Goal: Task Accomplishment & Management: Manage account settings

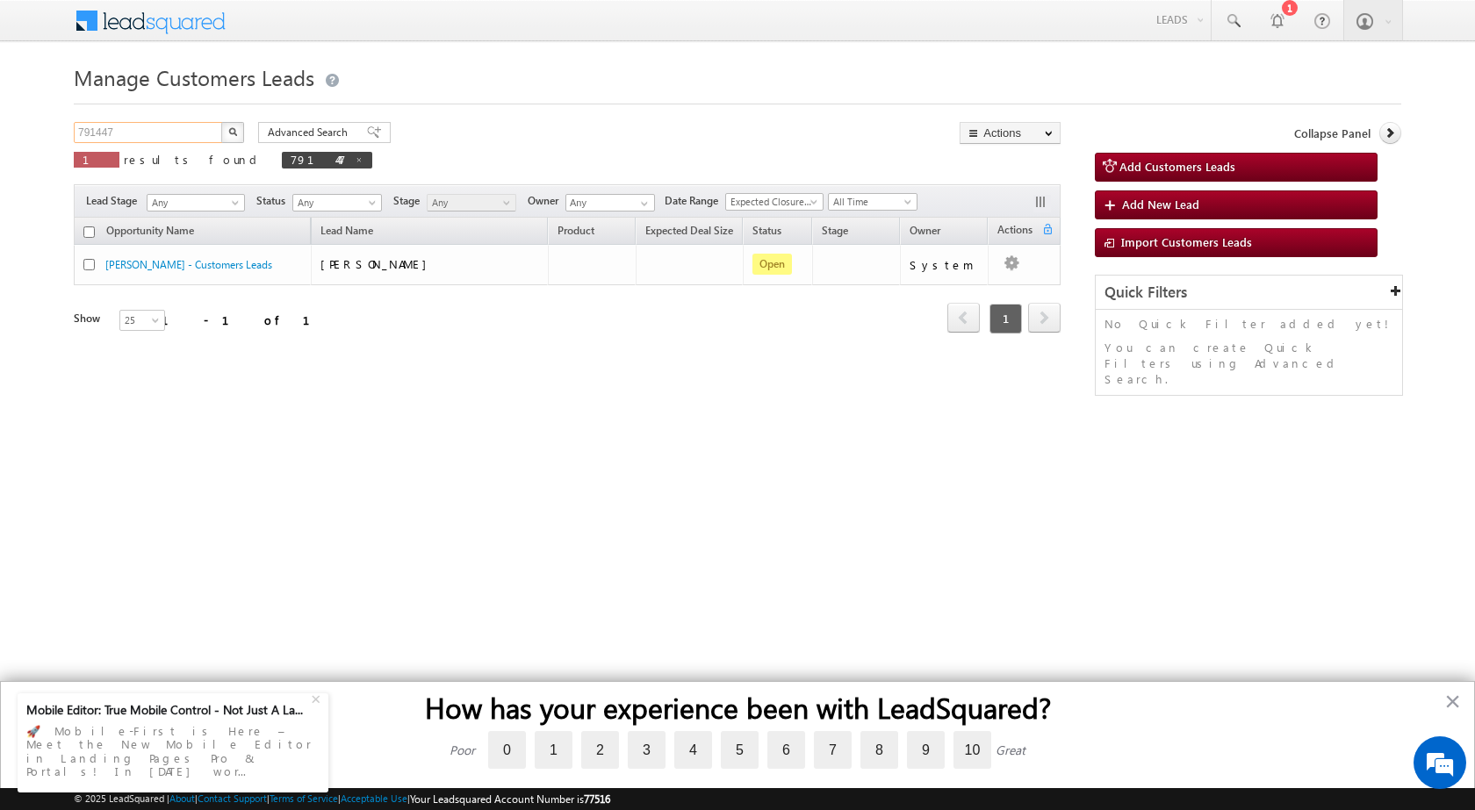
click at [187, 130] on input "791447" at bounding box center [149, 132] width 150 height 21
paste input "6680"
type input "796680"
click at [221, 122] on button "button" at bounding box center [232, 132] width 23 height 21
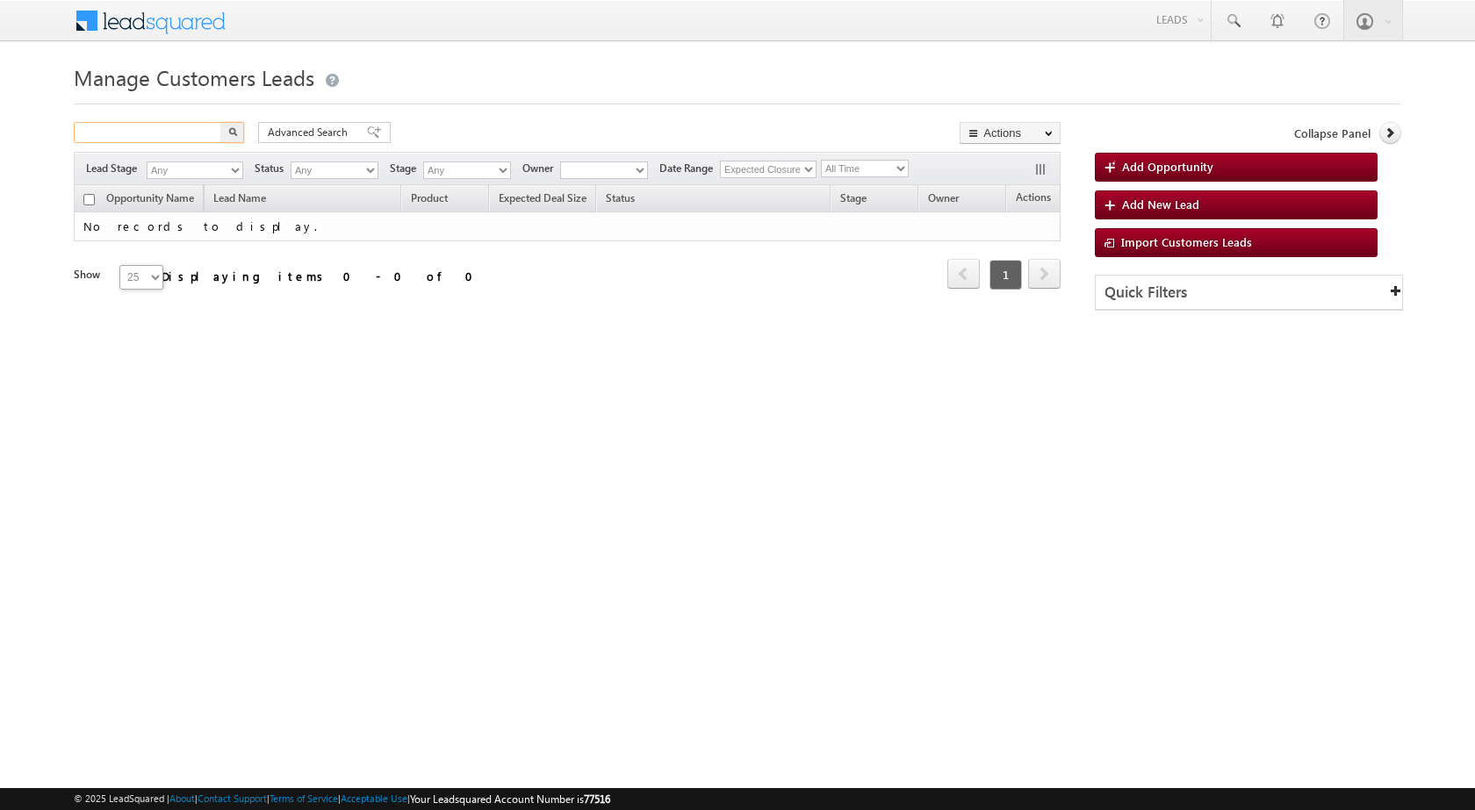
click at [203, 126] on input "text" at bounding box center [149, 132] width 150 height 21
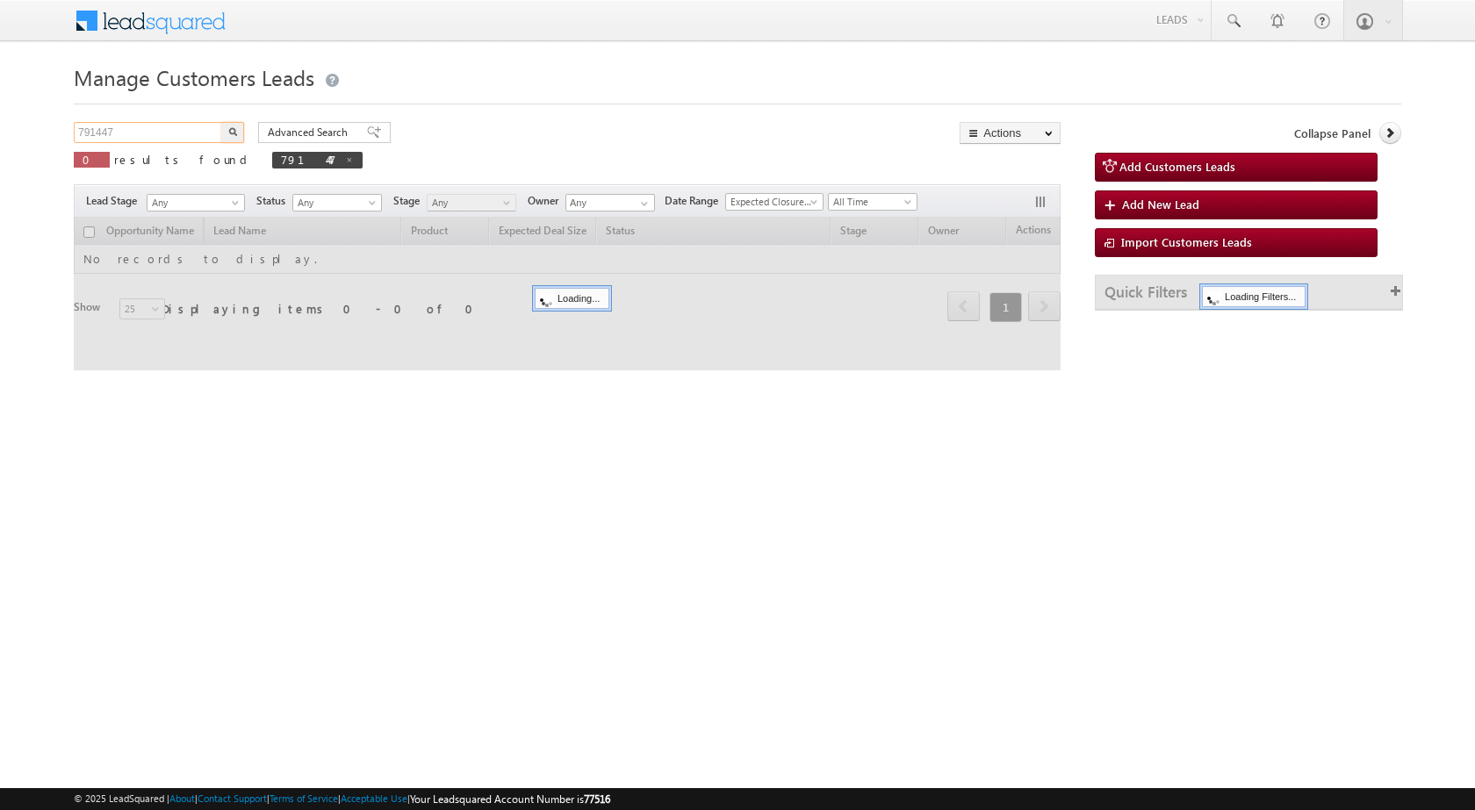
paste input "796680"
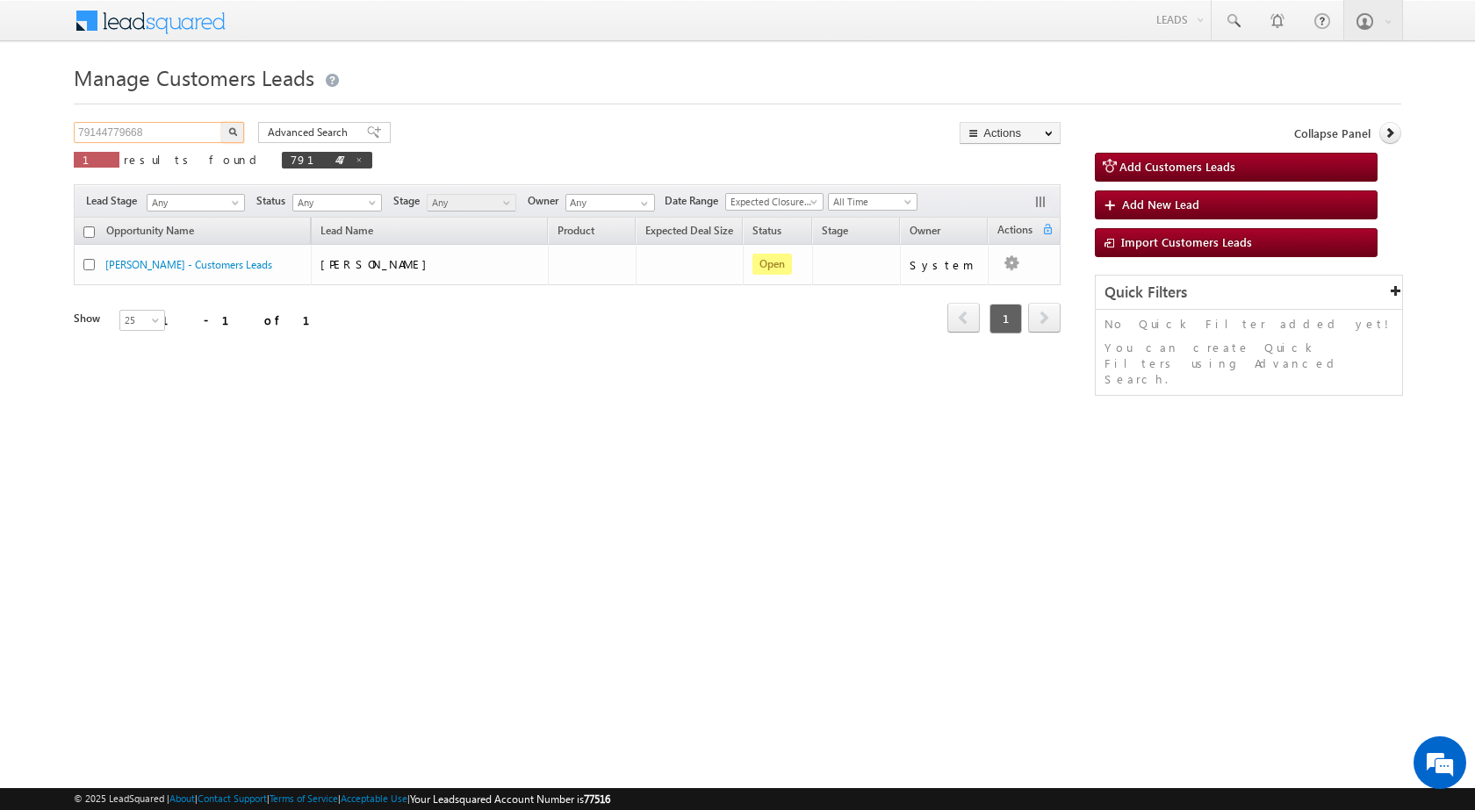
type input "79144779668"
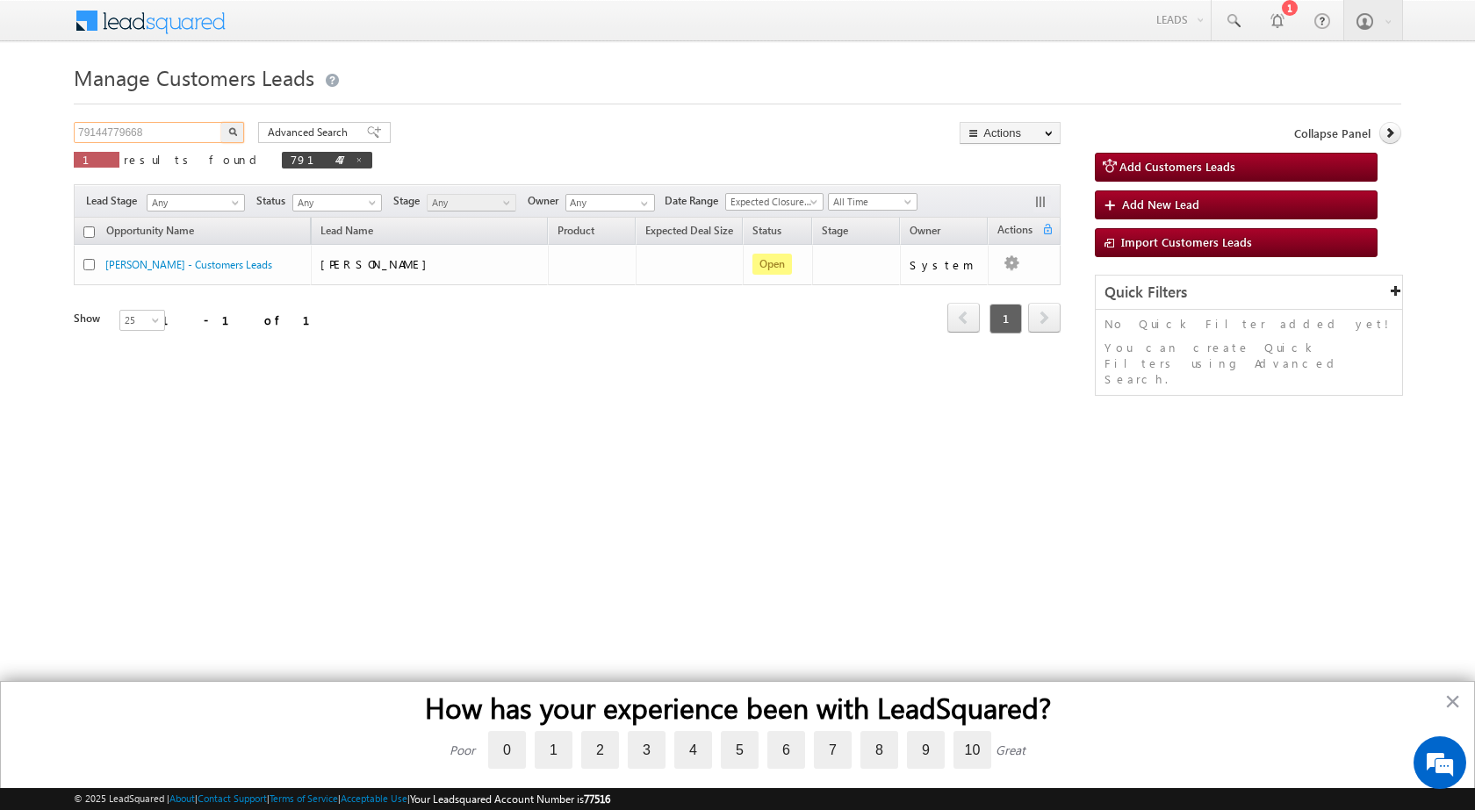
drag, startPoint x: 162, startPoint y: 128, endPoint x: 0, endPoint y: 130, distance: 162.4
click at [0, 130] on body "Menu Shubham Khandare sitar a8@ks erve." at bounding box center [737, 249] width 1475 height 498
paste input "796680"
type input "796680"
click at [235, 131] on img "button" at bounding box center [232, 131] width 9 height 9
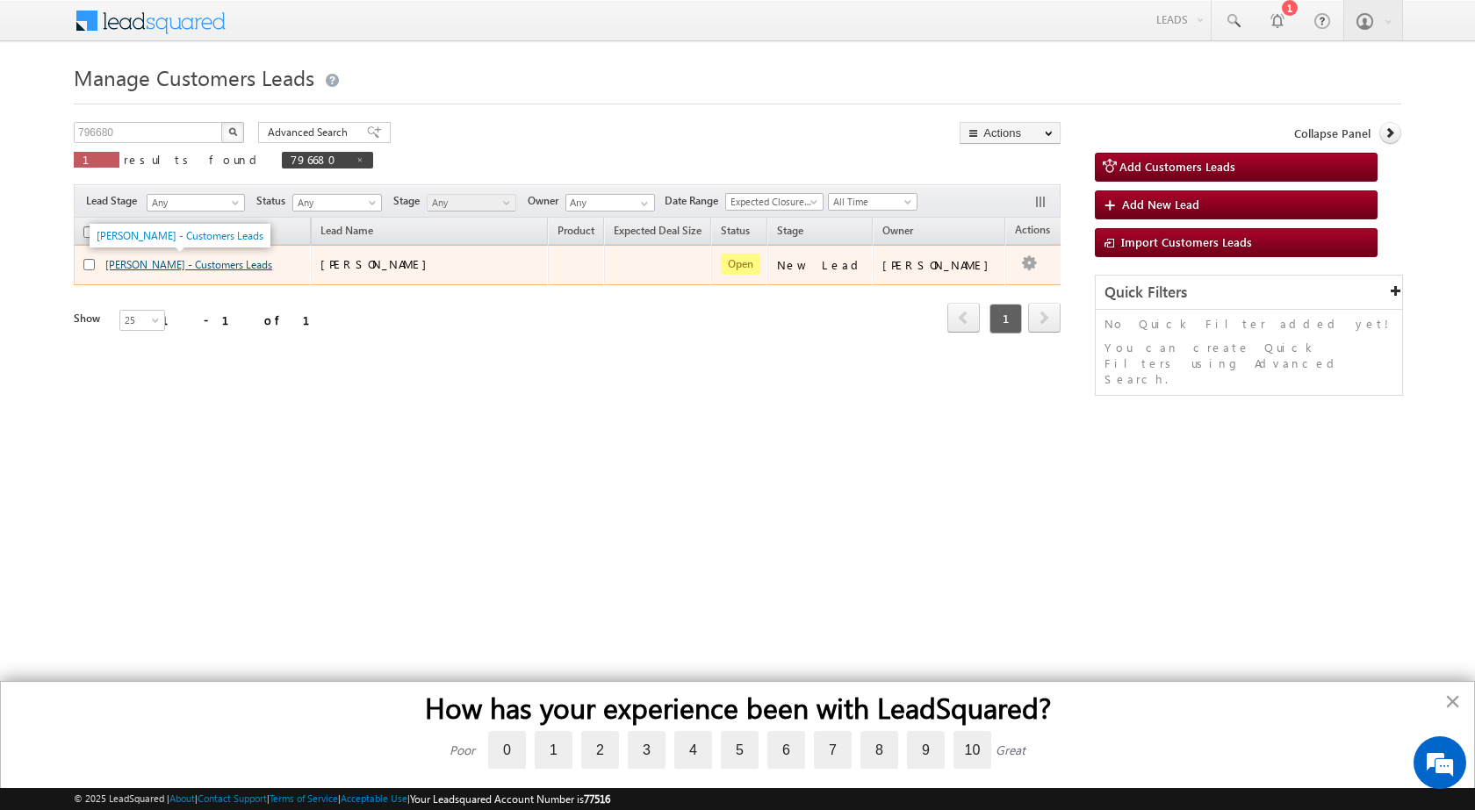
click at [113, 267] on link "CHANDAN CHANDAN - Customers Leads" at bounding box center [188, 264] width 167 height 13
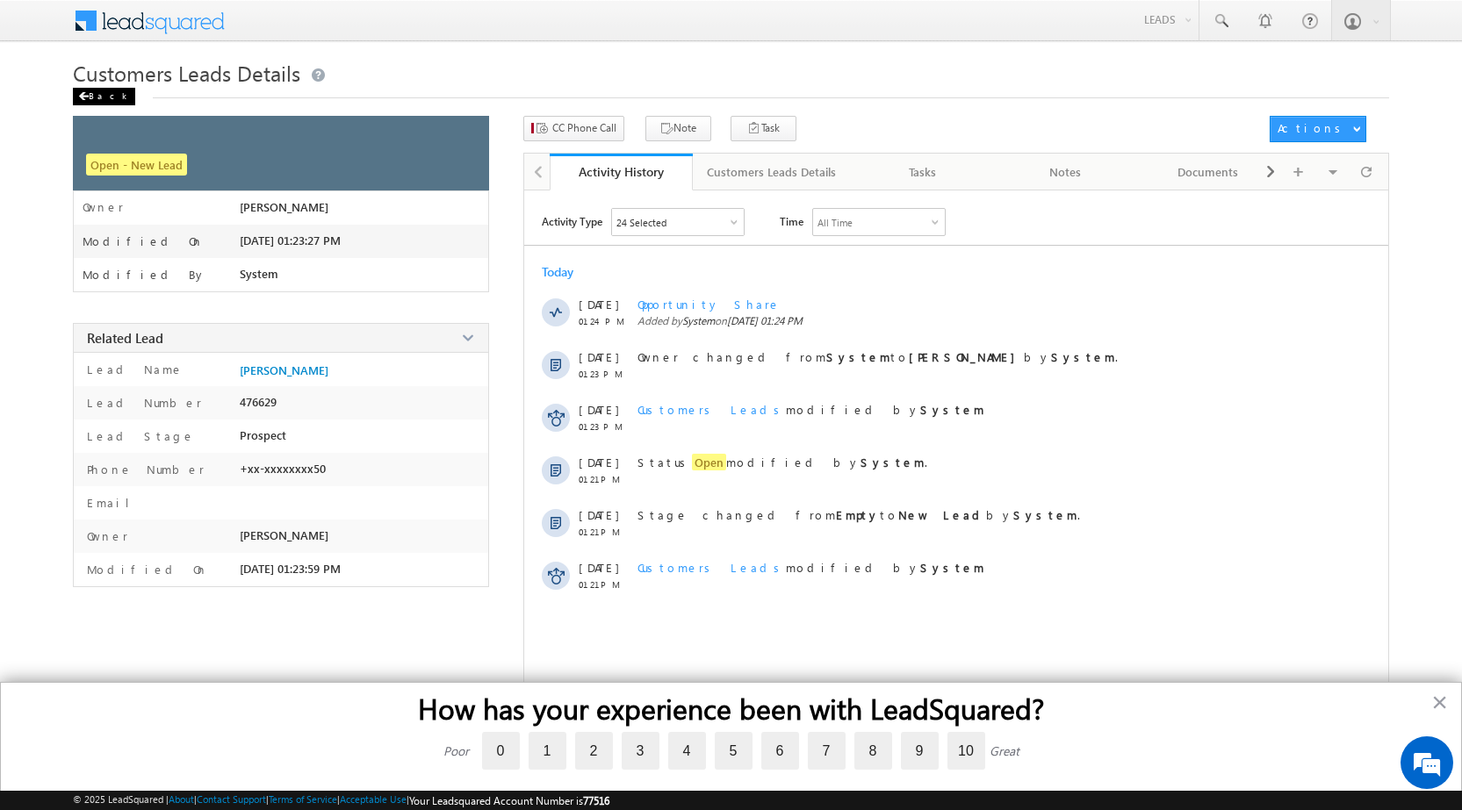
click at [77, 92] on div "Back" at bounding box center [104, 97] width 62 height 18
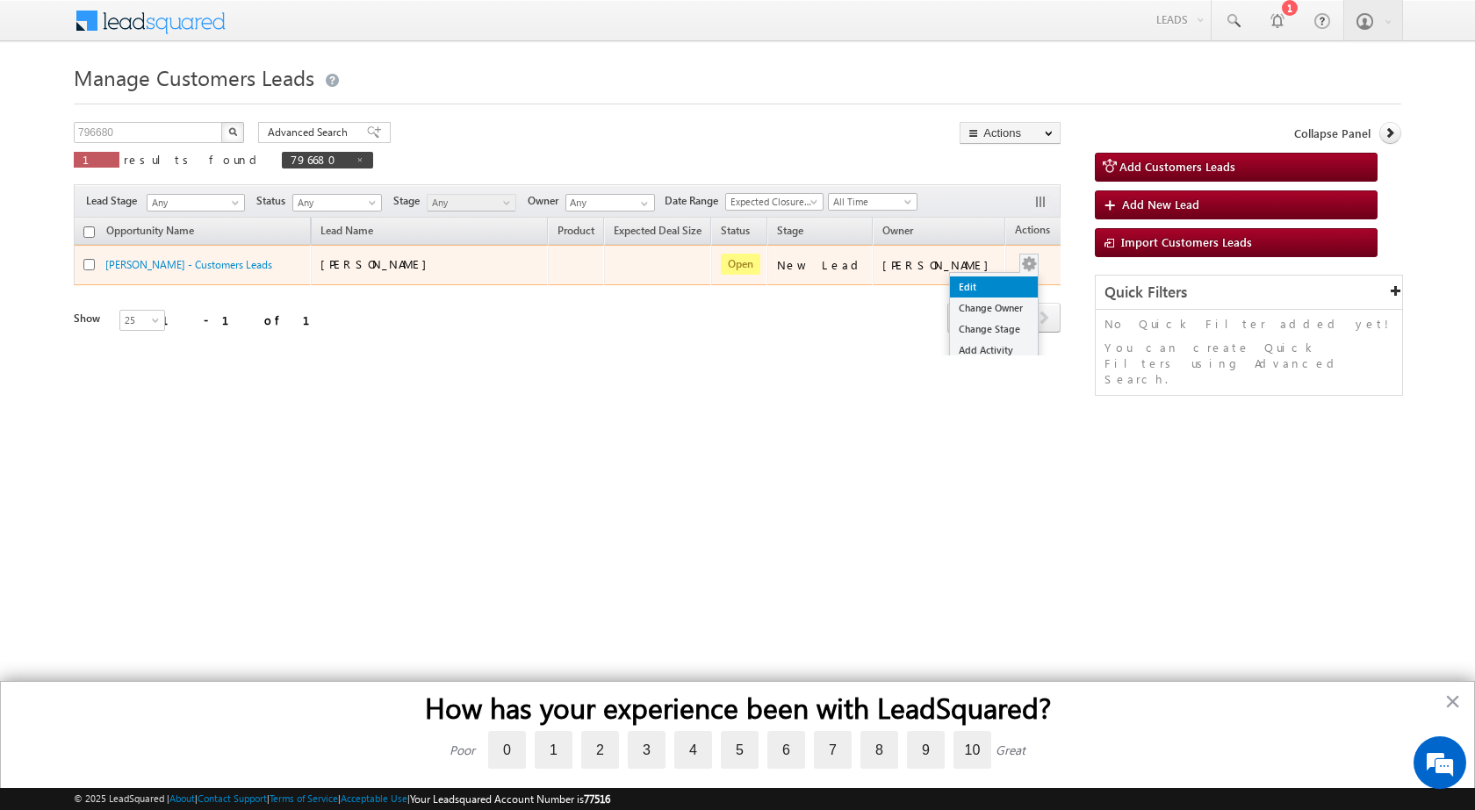
click at [950, 285] on link "Edit" at bounding box center [994, 287] width 88 height 21
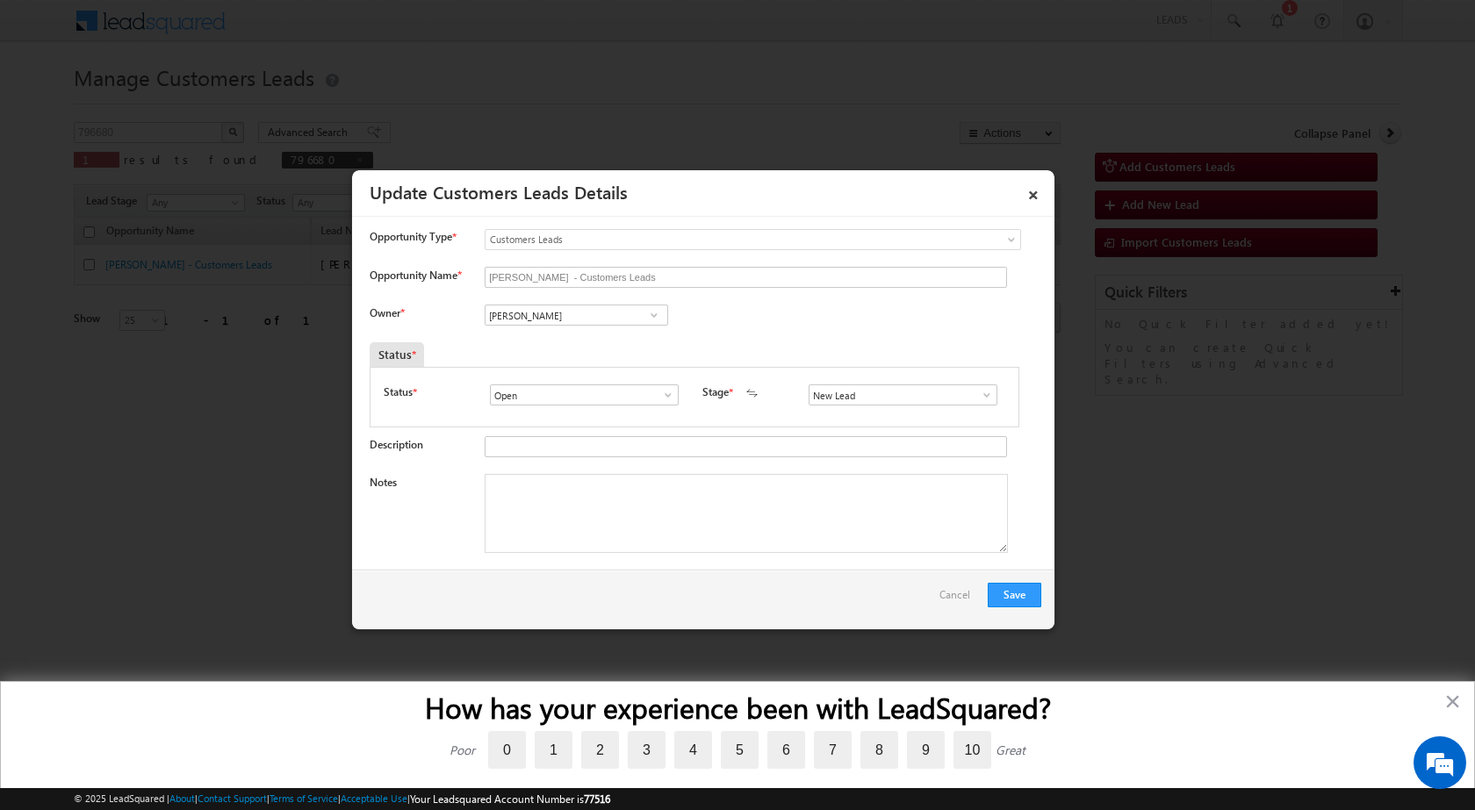
click at [974, 387] on link at bounding box center [982, 395] width 22 height 18
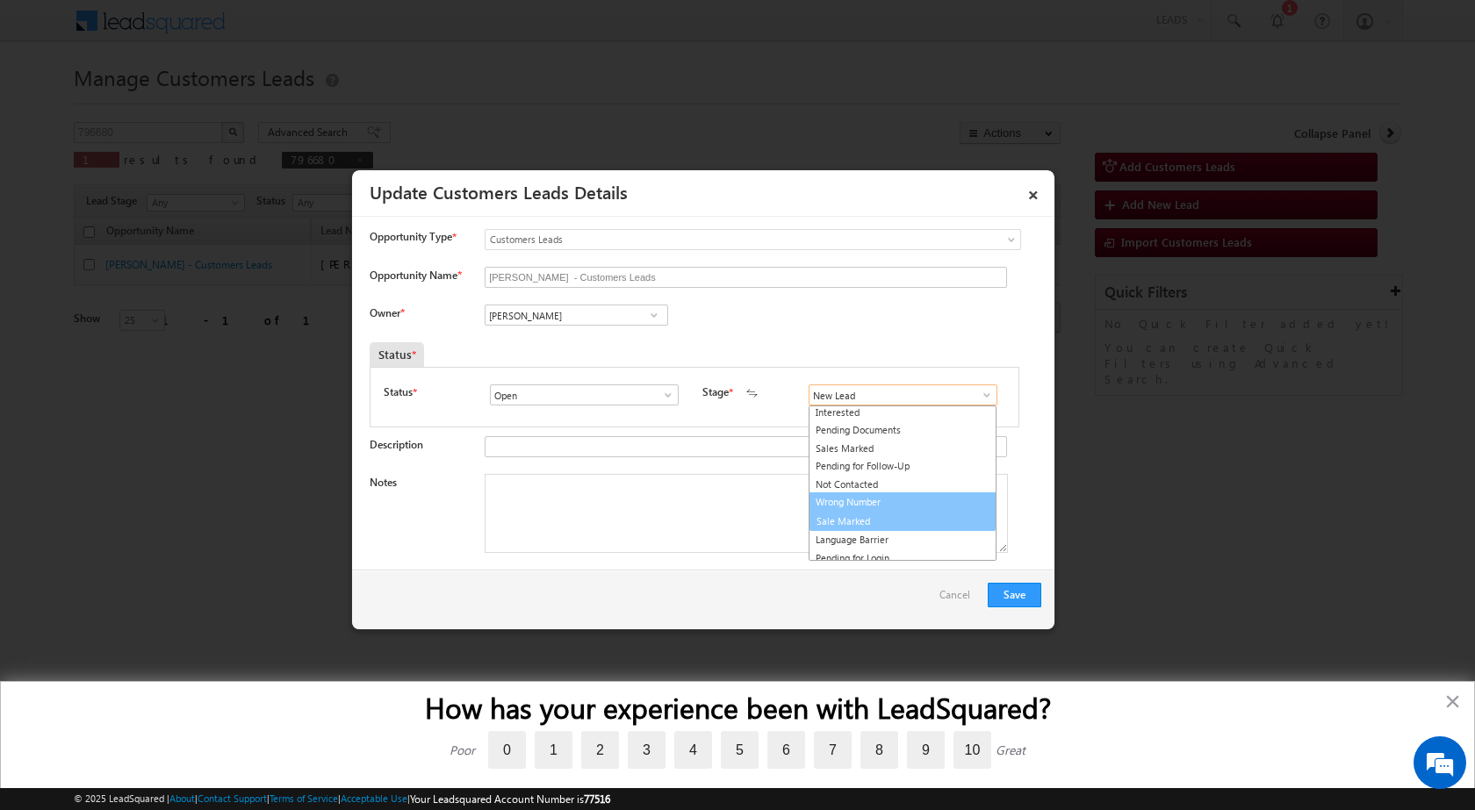
scroll to position [26, 0]
click at [853, 522] on link "Sale Marked" at bounding box center [903, 516] width 188 height 20
type input "Sale Marked"
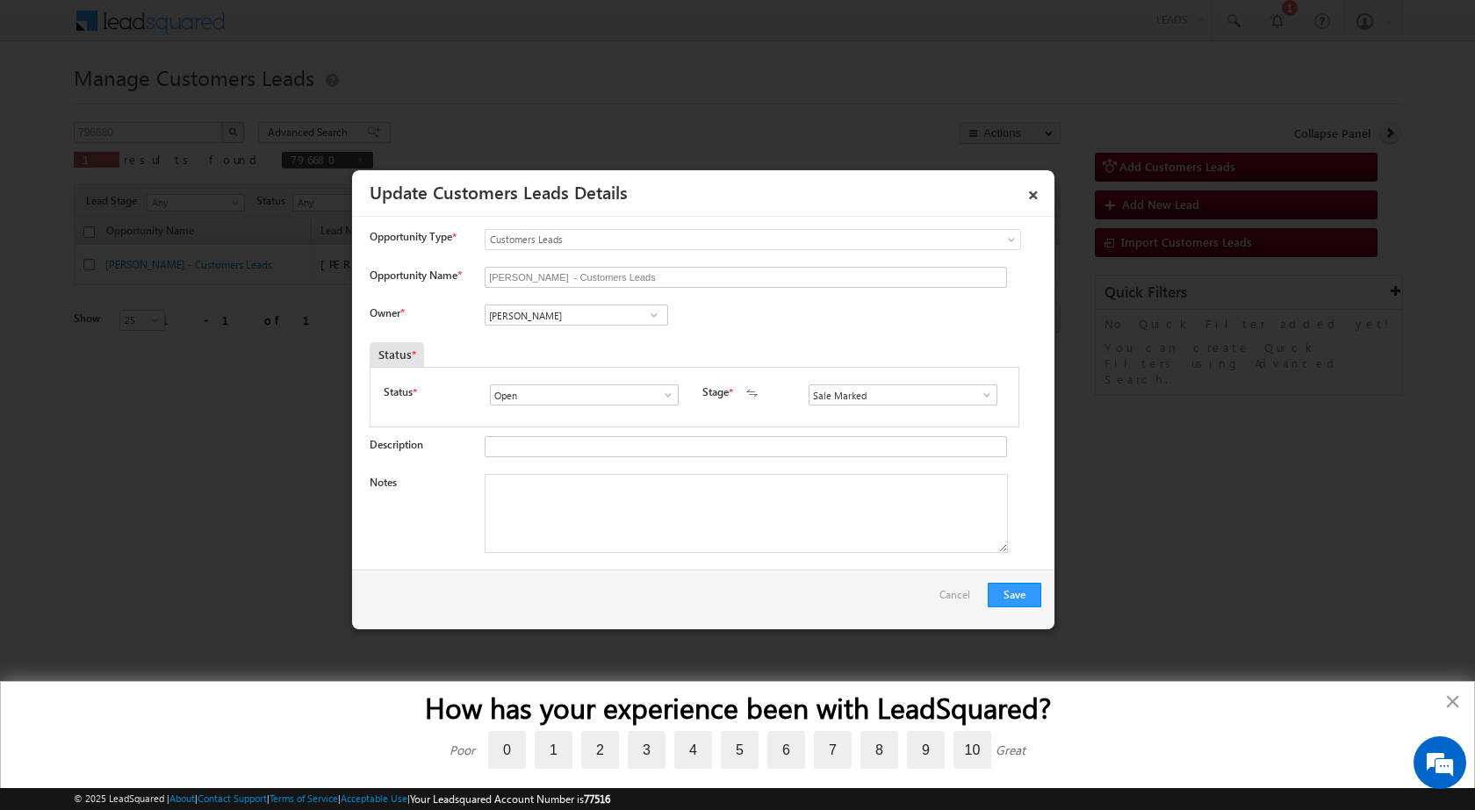
click at [765, 316] on div "Owner * Vikas Halwai Vikas Halwai Vikas Halwai" at bounding box center [706, 319] width 672 height 29
click at [507, 489] on textarea "Notes" at bounding box center [746, 513] width 523 height 79
paste textarea "796680 - VB_Interested - CHANDAN - 9416014650 - CONSTRUCTION - PANIPAT 132103 -…"
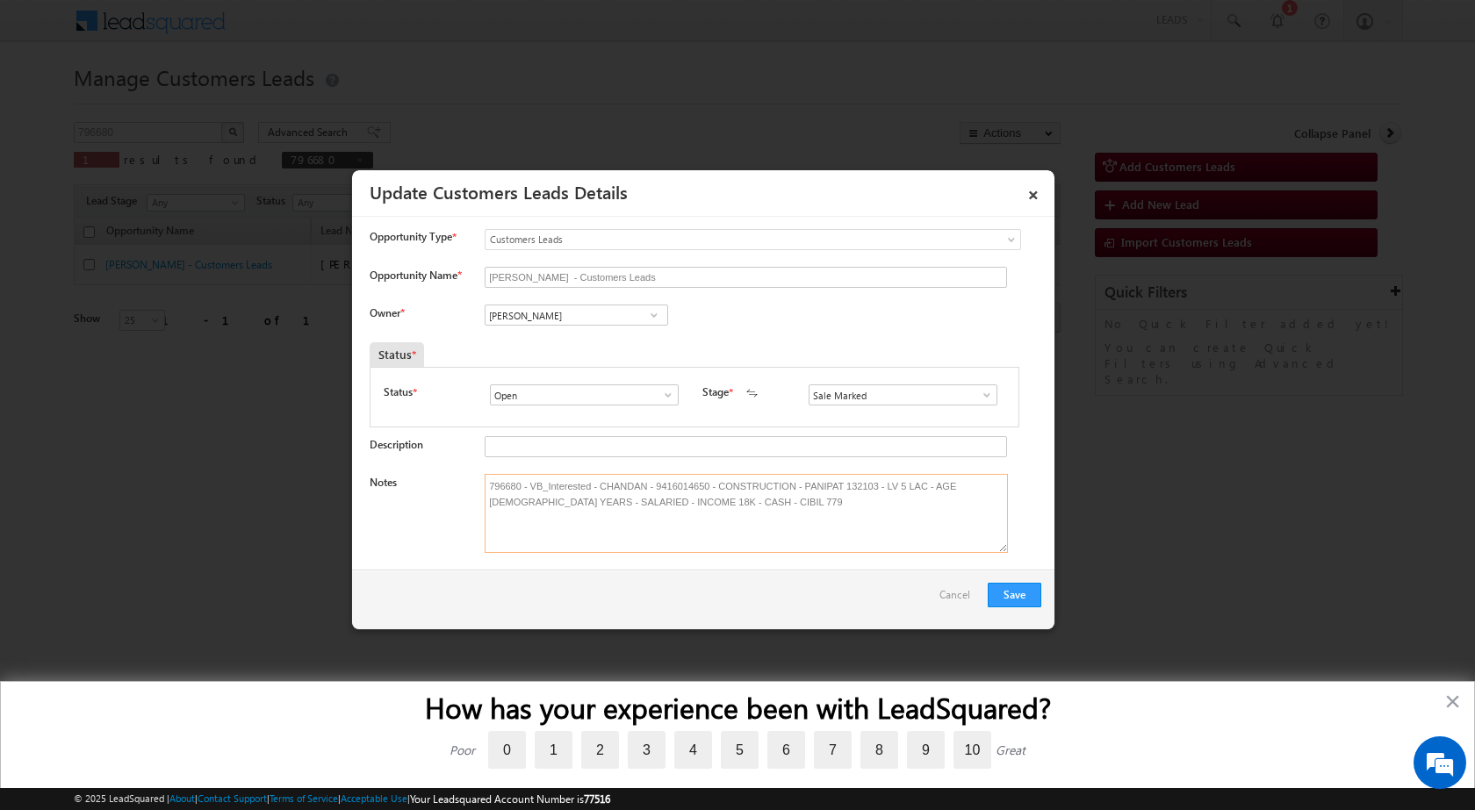
type textarea "796680 - VB_Interested - CHANDAN - 9416014650 - CONSTRUCTION - PANIPAT 132103 -…"
click at [546, 314] on input "[PERSON_NAME]" at bounding box center [577, 315] width 184 height 21
paste input
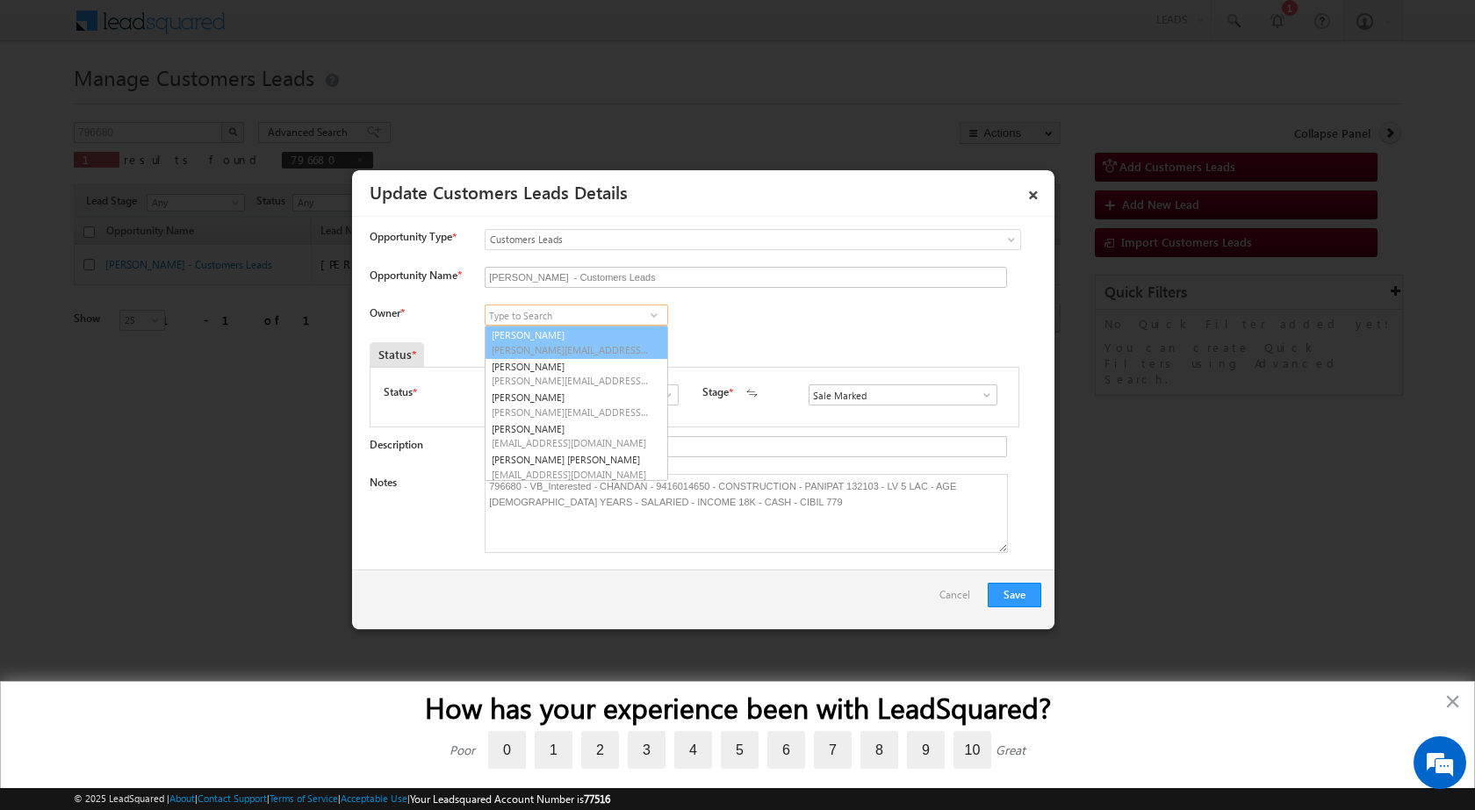
click at [571, 307] on input at bounding box center [577, 315] width 184 height 21
click at [558, 320] on input at bounding box center [577, 315] width 184 height 21
paste input
click at [760, 323] on div "Owner * Vikas Halwai Vikas Halwai Vikas Halwai Aakash Mewada Aashish Pawar Aash…" at bounding box center [706, 319] width 672 height 29
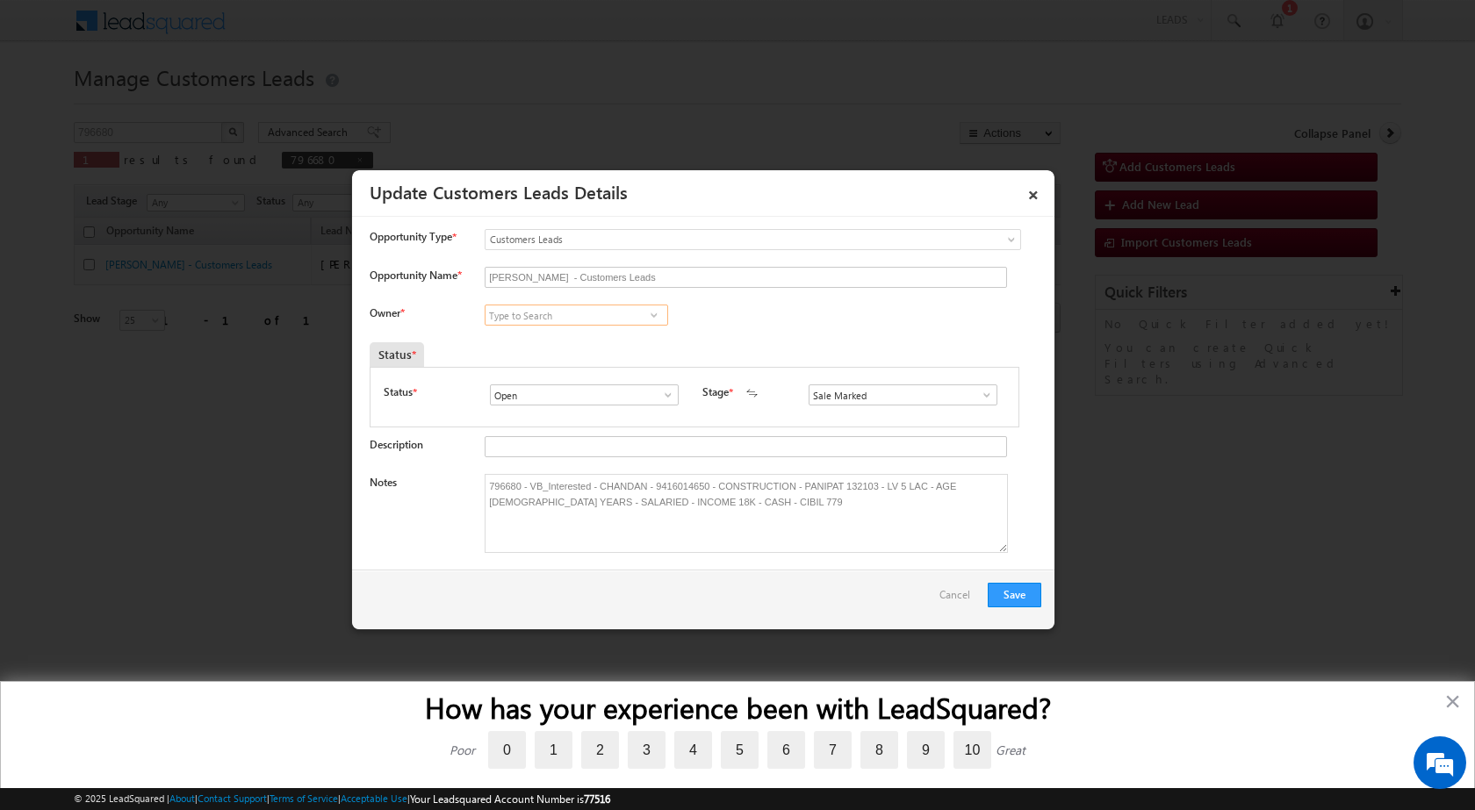
click at [573, 320] on input at bounding box center [577, 315] width 184 height 21
click at [572, 335] on link "Rajbir Singh rajbir.singh1@sgrlimited.in" at bounding box center [577, 342] width 184 height 33
type input "Rajbir Singh"
drag, startPoint x: 758, startPoint y: 330, endPoint x: 846, endPoint y: 446, distance: 145.9
click at [758, 328] on div "Owner * Vikas Halwai Vikas Halwai Vikas Halwai Aakash Mewada Aashish Pawar Aash…" at bounding box center [706, 319] width 672 height 29
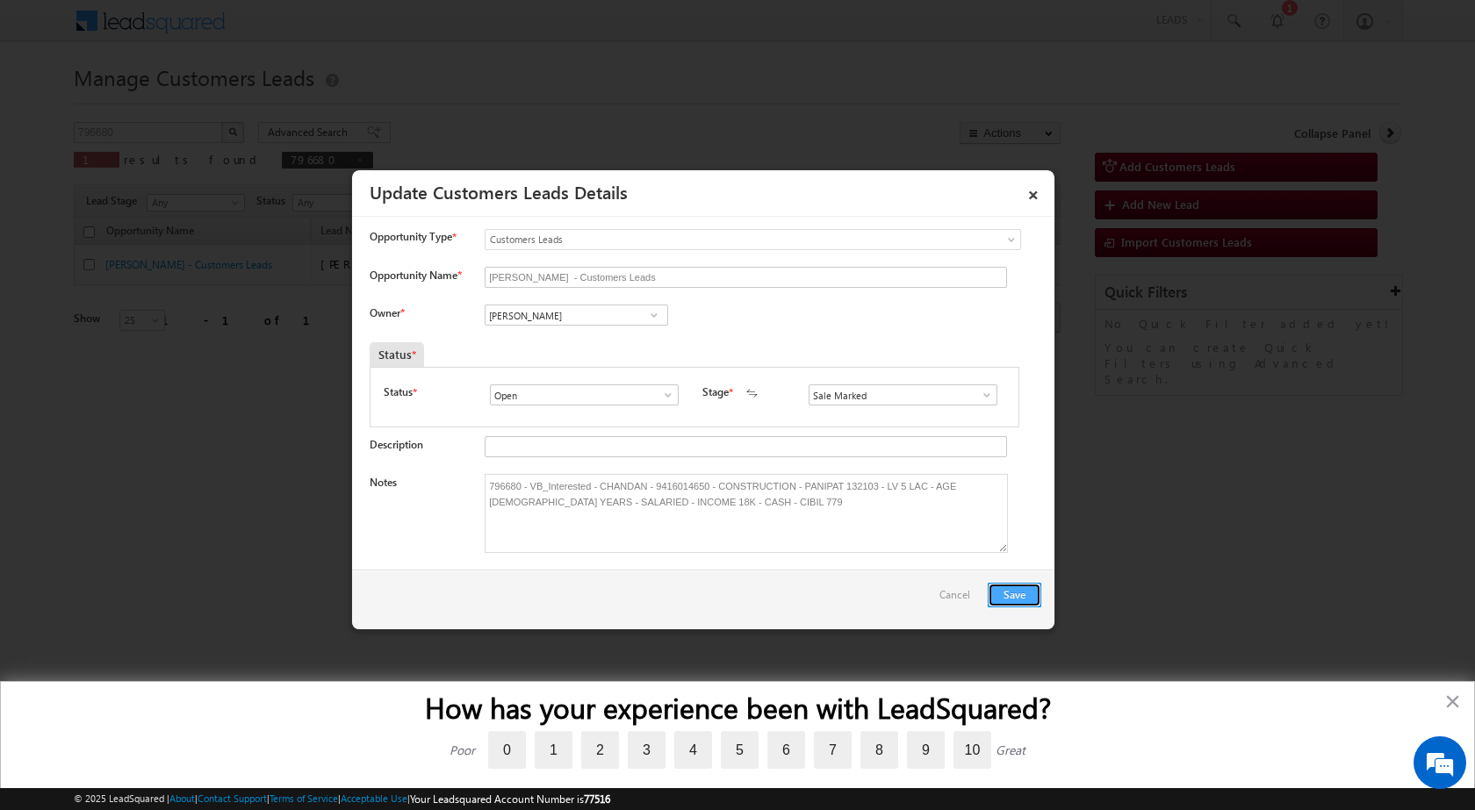
click at [1002, 601] on button "Save" at bounding box center [1015, 595] width 54 height 25
